Goal: Task Accomplishment & Management: Complete application form

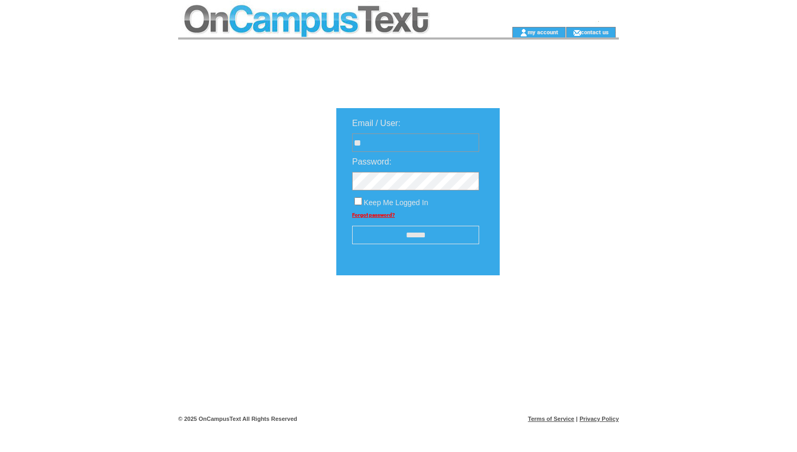
type input "*"
type input "**********"
click at [396, 244] on input "******" at bounding box center [415, 235] width 127 height 18
type input "*"
type input "**********"
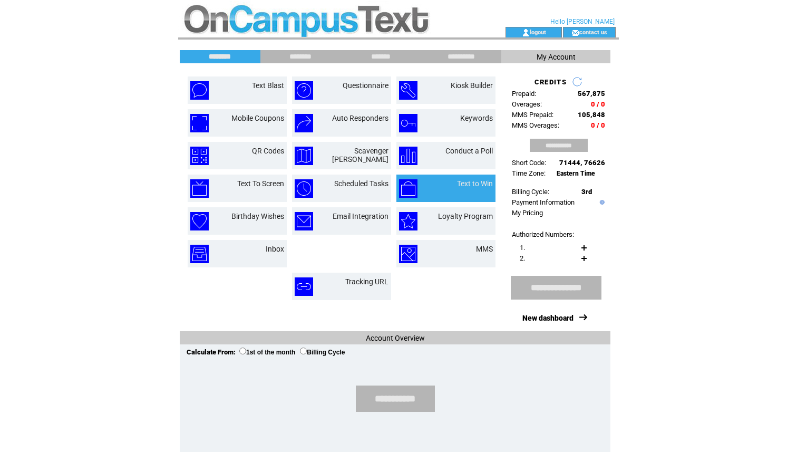
click at [435, 195] on td "Text to Win" at bounding box center [463, 188] width 59 height 18
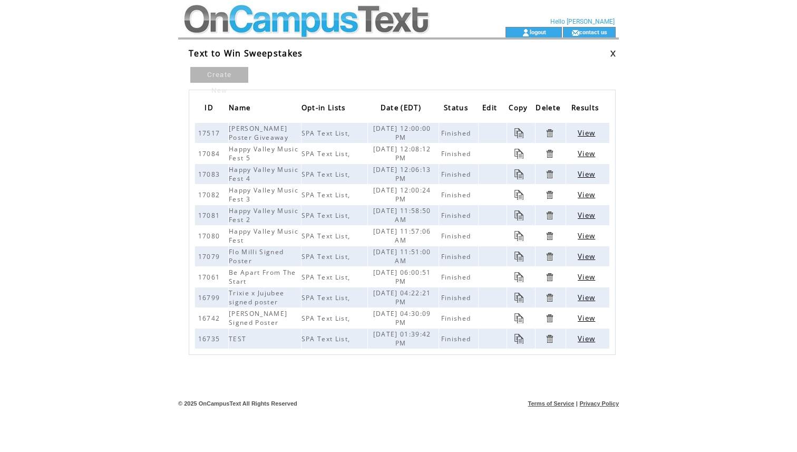
click at [229, 74] on link "Create New" at bounding box center [219, 75] width 58 height 16
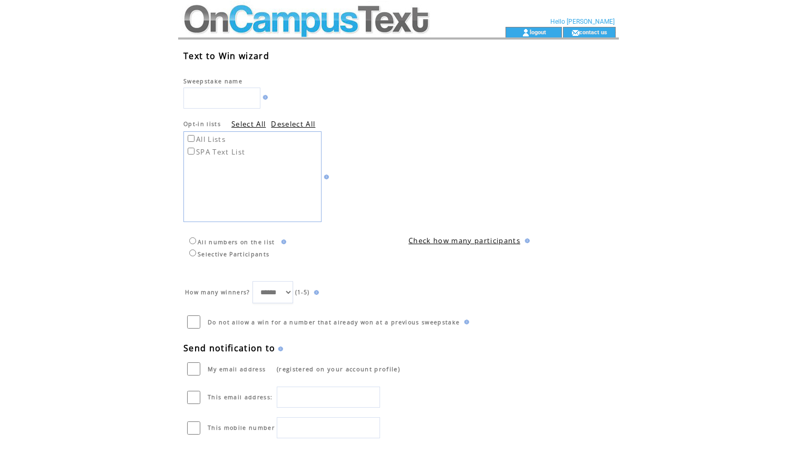
click at [206, 97] on input "text" at bounding box center [221, 97] width 77 height 21
click at [267, 99] on td at bounding box center [292, 97] width 218 height 24
click at [268, 99] on img at bounding box center [263, 97] width 7 height 5
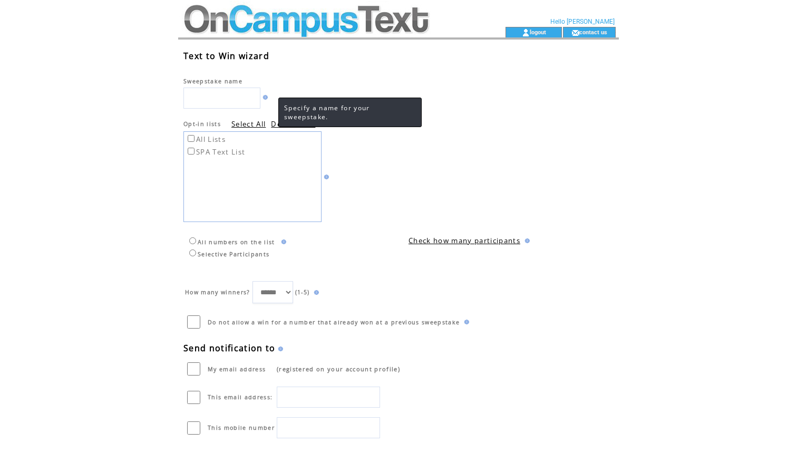
click at [314, 91] on td at bounding box center [292, 97] width 218 height 24
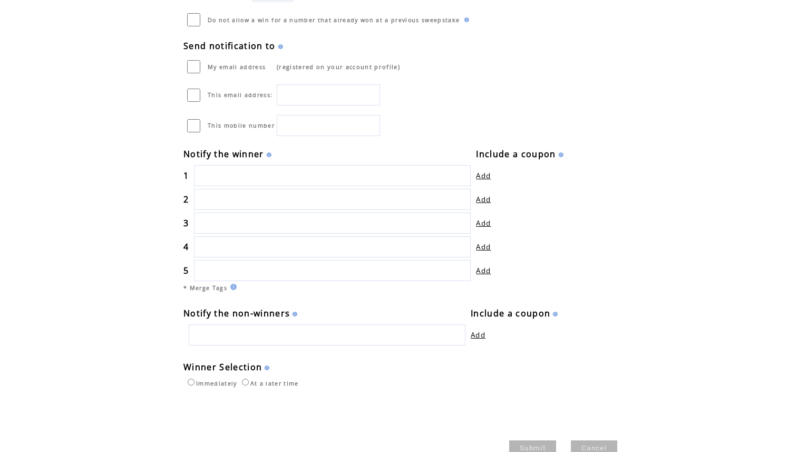
scroll to position [303, 0]
click at [230, 172] on input "text" at bounding box center [332, 174] width 277 height 21
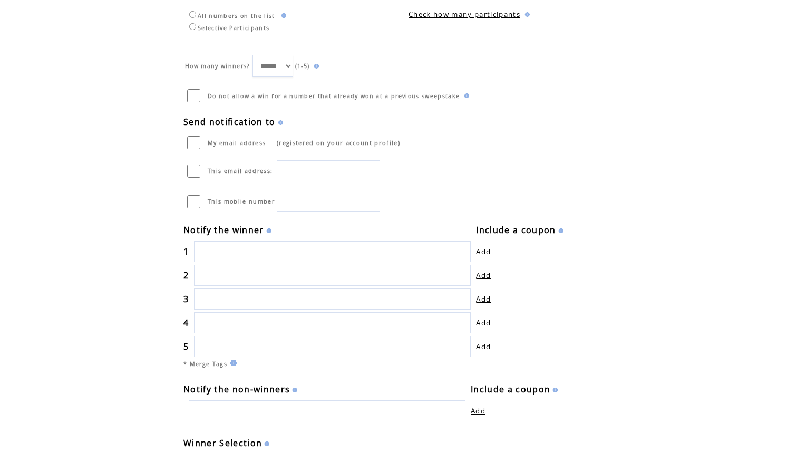
scroll to position [232, 0]
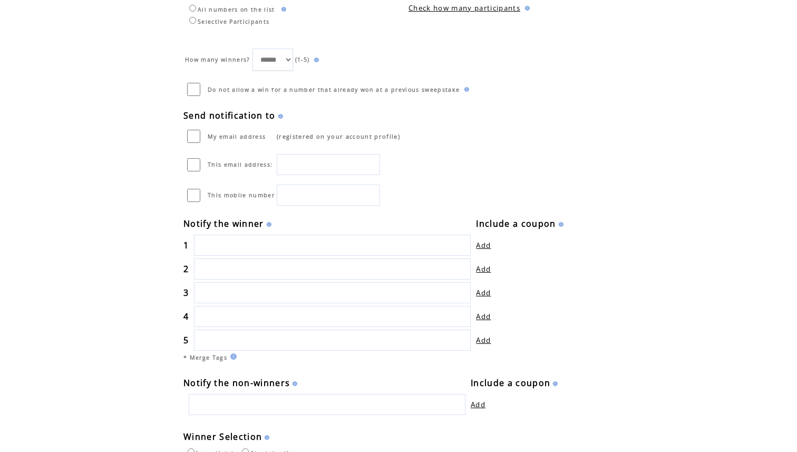
click at [279, 116] on img at bounding box center [279, 116] width 7 height 5
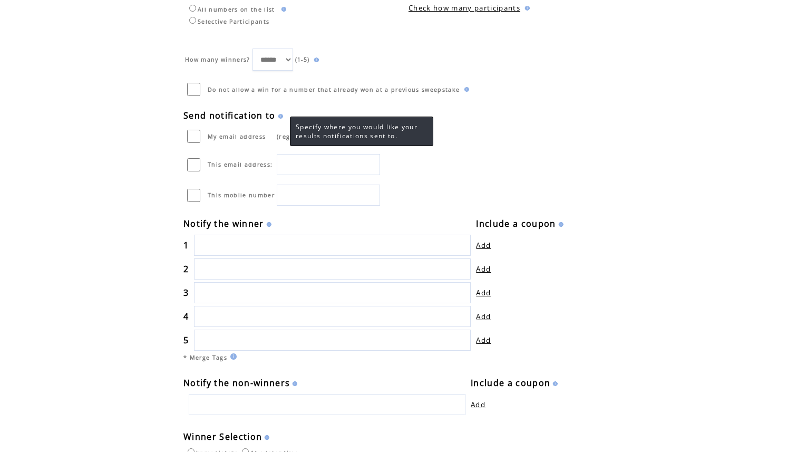
click at [279, 116] on img at bounding box center [279, 116] width 7 height 5
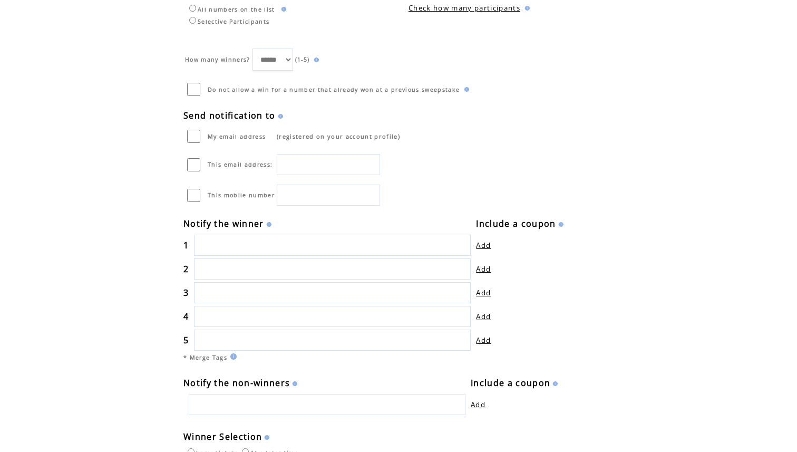
click at [278, 118] on img at bounding box center [279, 116] width 7 height 5
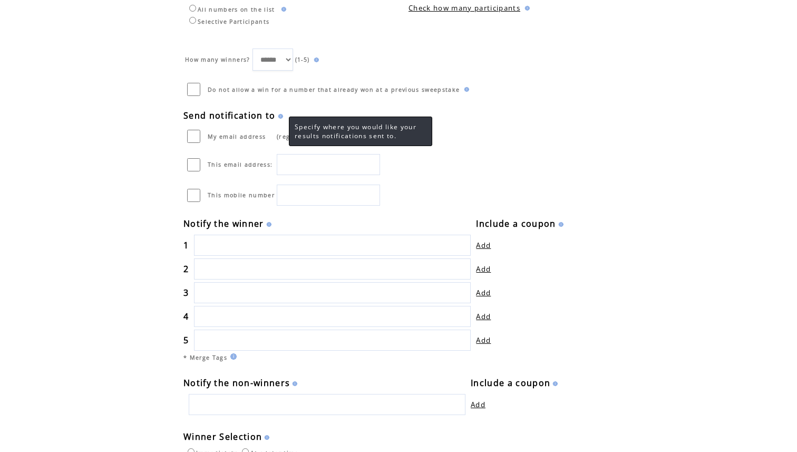
click at [278, 116] on img at bounding box center [279, 116] width 7 height 5
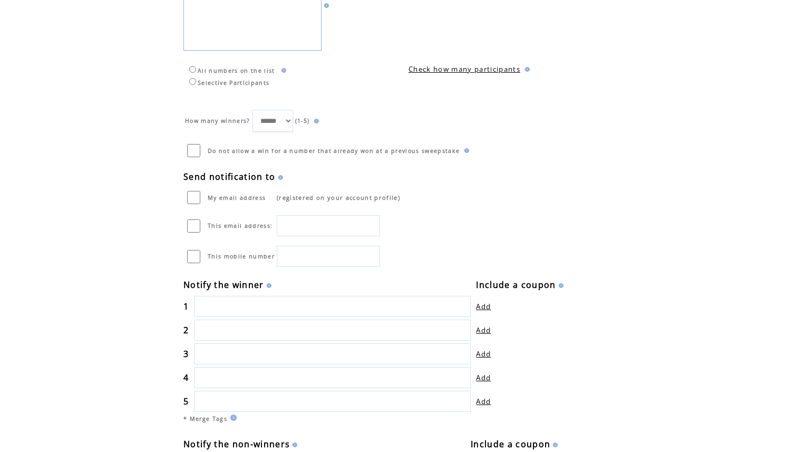
scroll to position [167, 0]
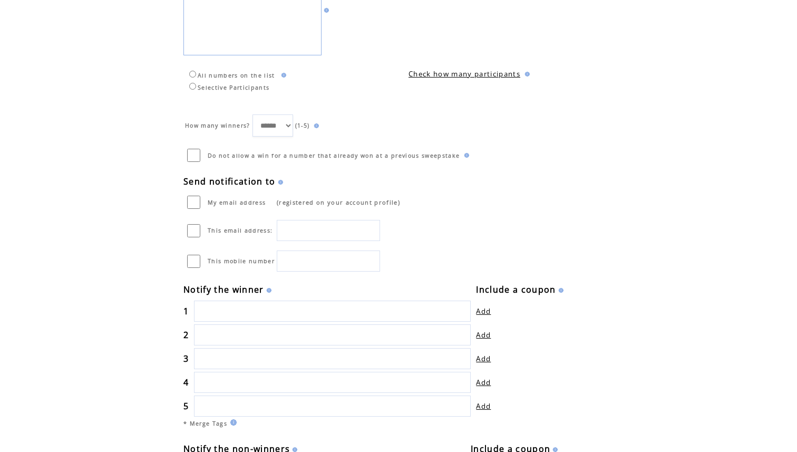
click at [299, 233] on input "text" at bounding box center [328, 230] width 103 height 21
click at [314, 232] on input "text" at bounding box center [328, 230] width 103 height 21
type input "**********"
click at [448, 193] on table "Text to Win wizard Sweepstake name Opt-in lists Select All Deselect All All Lis…" at bounding box center [389, 221] width 413 height 686
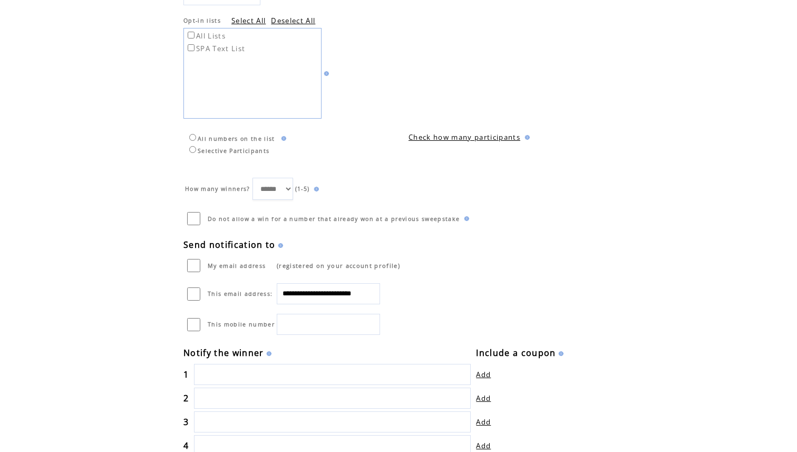
scroll to position [97, 0]
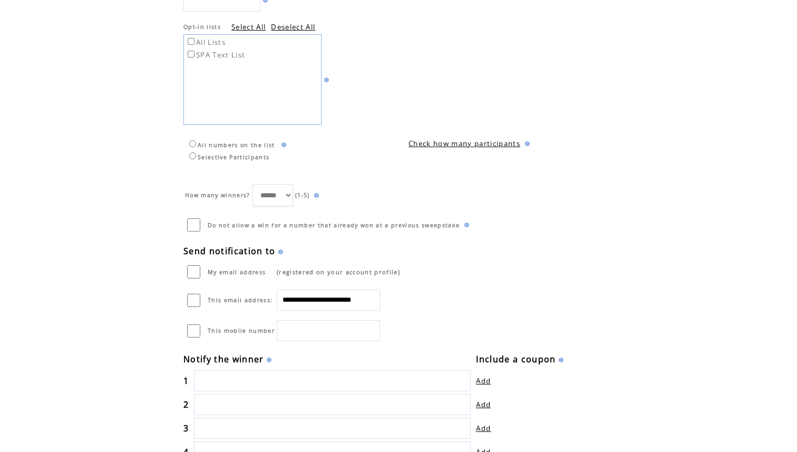
click at [282, 191] on select "****** * * * * *" at bounding box center [272, 195] width 41 height 22
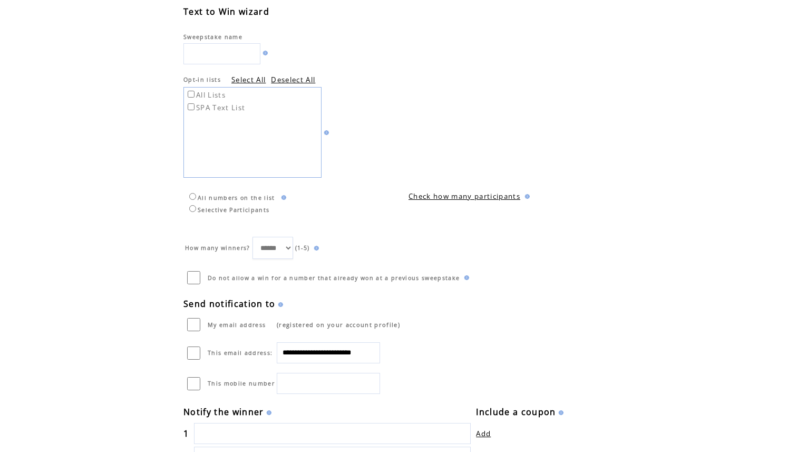
scroll to position [35, 0]
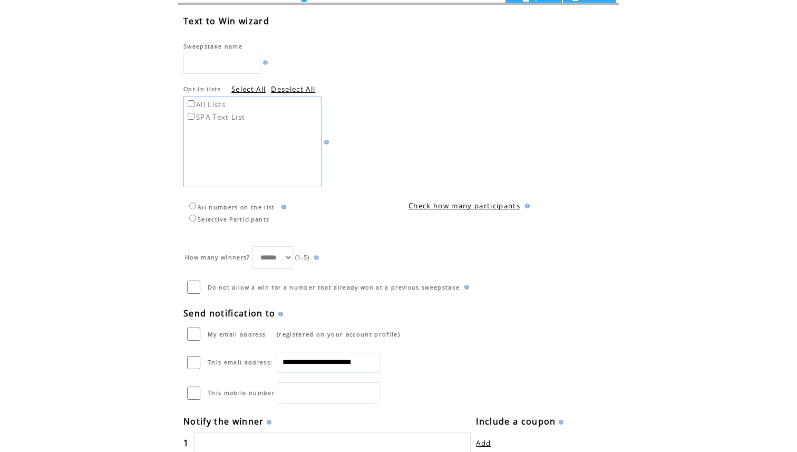
click at [194, 115] on label "SPA Text List" at bounding box center [215, 116] width 60 height 9
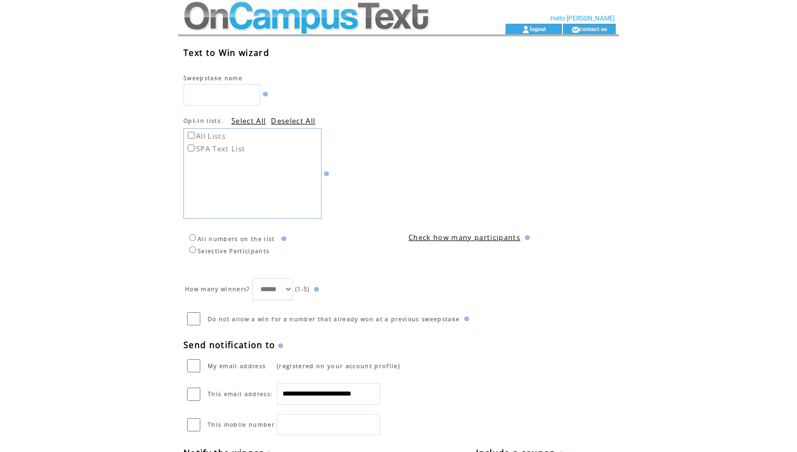
scroll to position [10, 0]
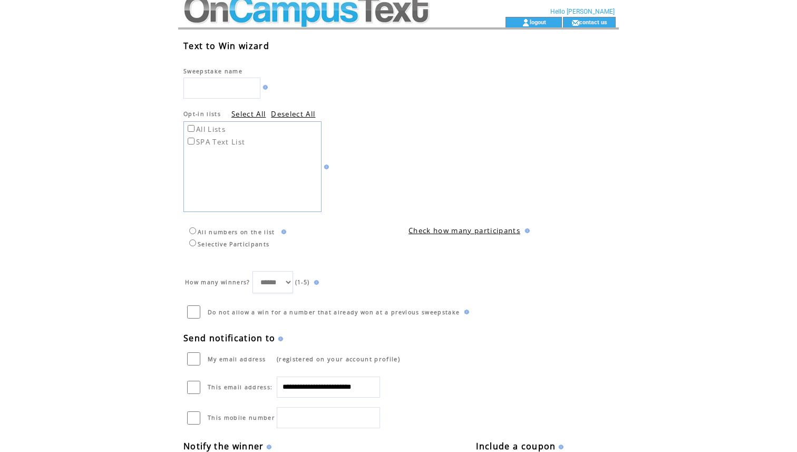
click at [192, 236] on table "All numbers on the list Selective Participants" at bounding box center [231, 236] width 92 height 25
click at [192, 237] on td "Selective Participants" at bounding box center [231, 242] width 90 height 11
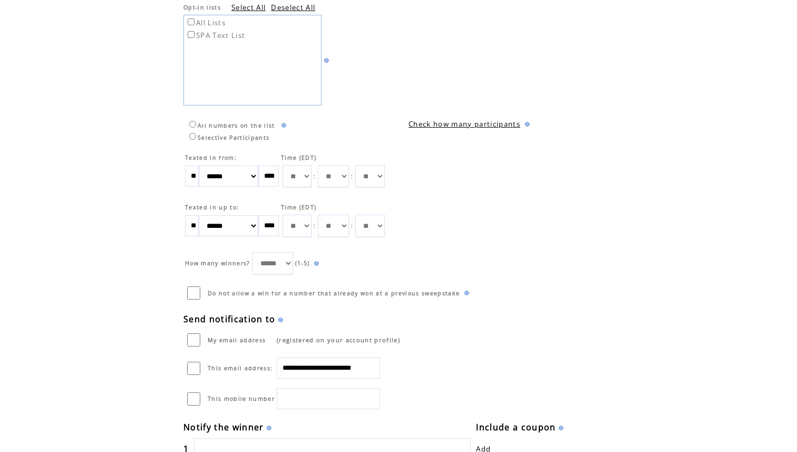
scroll to position [0, 0]
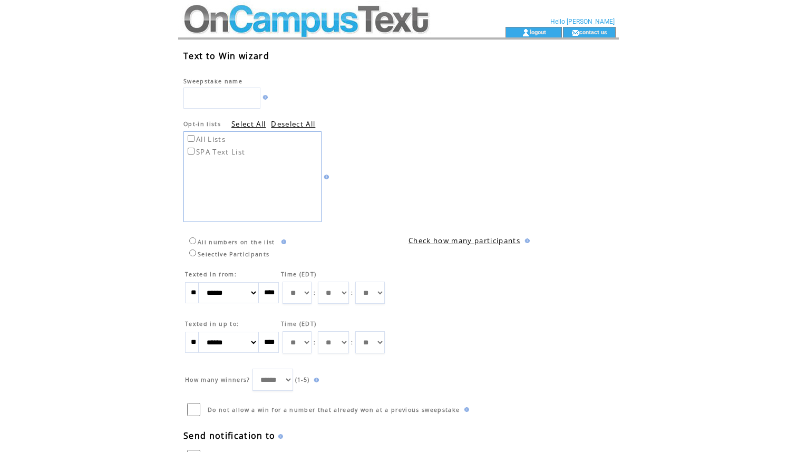
click at [253, 34] on td at bounding box center [322, 32] width 289 height 11
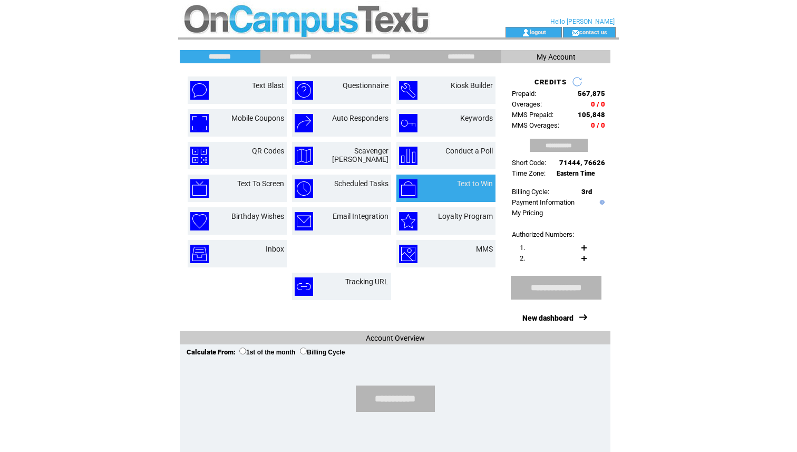
click at [455, 190] on td "Text to Win" at bounding box center [463, 188] width 59 height 18
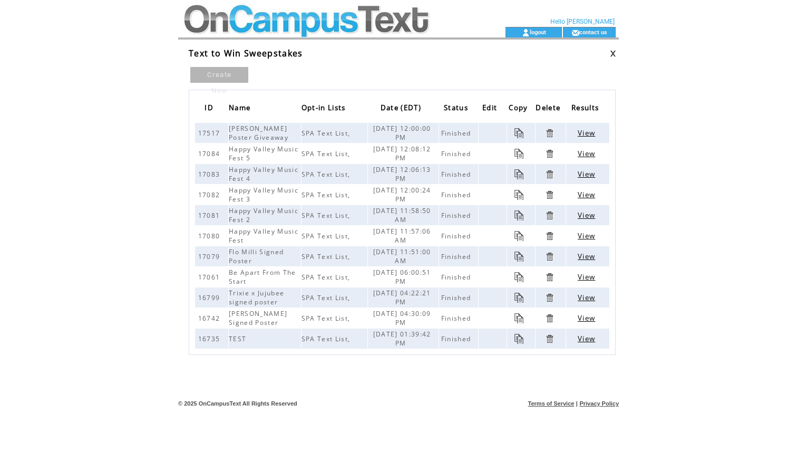
click at [216, 74] on link "Create New" at bounding box center [219, 75] width 58 height 16
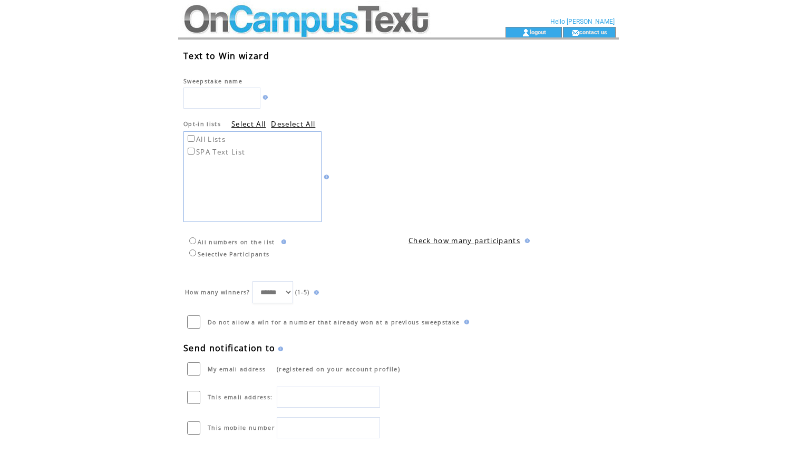
click at [223, 92] on input "text" at bounding box center [221, 97] width 77 height 21
type input "**********"
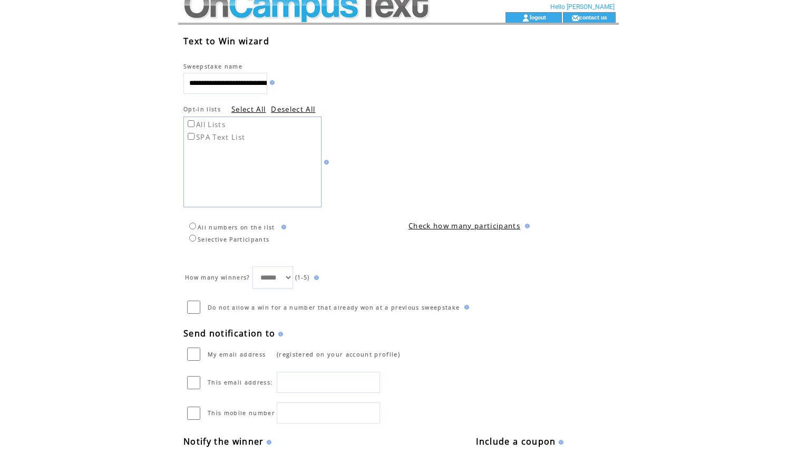
scroll to position [17, 0]
